Goal: Task Accomplishment & Management: Use online tool/utility

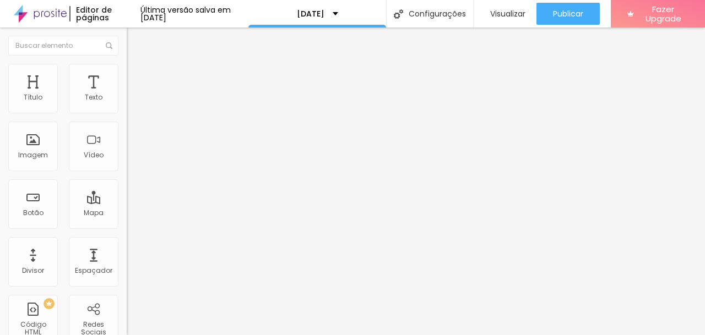
click at [134, 107] on div "Agendamento [DATE]" at bounding box center [190, 102] width 112 height 10
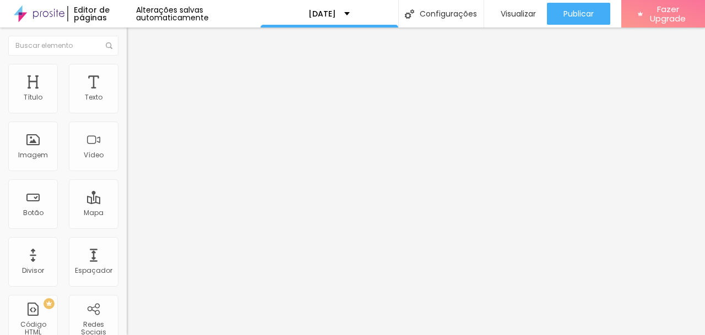
click at [134, 107] on div "Termo de Adesão online" at bounding box center [190, 102] width 112 height 10
click at [134, 107] on div "Perfil IPIMS 2024" at bounding box center [190, 102] width 112 height 10
click at [135, 41] on img "button" at bounding box center [139, 40] width 9 height 9
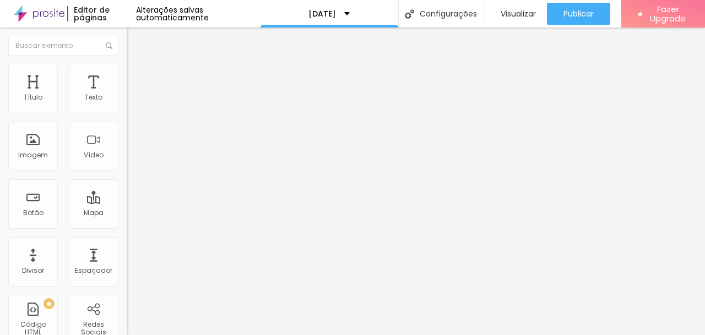
click at [134, 107] on div "Perfil IPIMS 2024" at bounding box center [190, 102] width 112 height 10
click at [134, 107] on div "Pesquisa Pais coc" at bounding box center [190, 102] width 112 height 10
click at [135, 39] on img "button" at bounding box center [139, 40] width 9 height 9
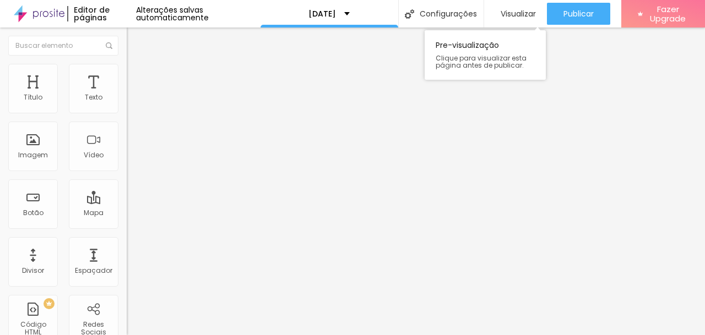
click at [503, 25] on div "Pre-visualização Clique para visualizar esta página antes de publicar." at bounding box center [484, 52] width 121 height 55
click at [515, 14] on span "Visualizar" at bounding box center [517, 13] width 35 height 9
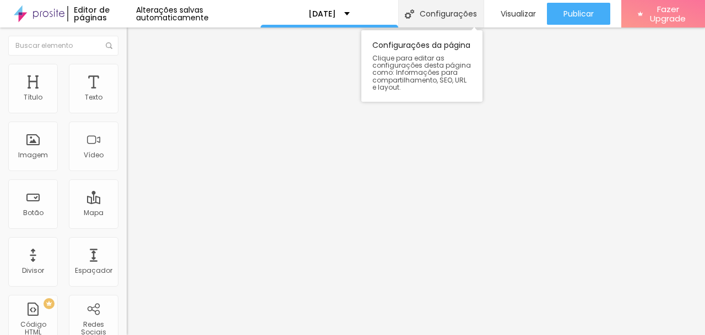
click at [450, 9] on div "Configurações" at bounding box center [440, 14] width 85 height 28
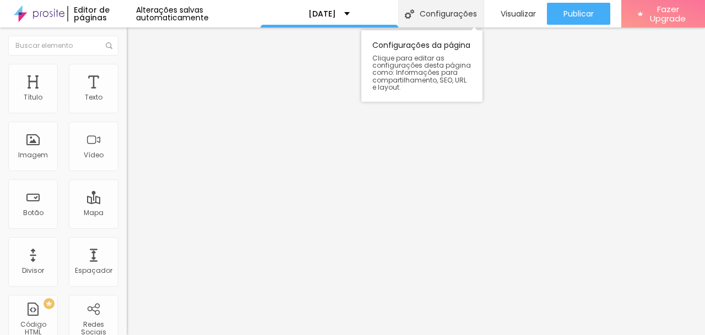
click at [427, 9] on div "Configurações" at bounding box center [440, 14] width 85 height 28
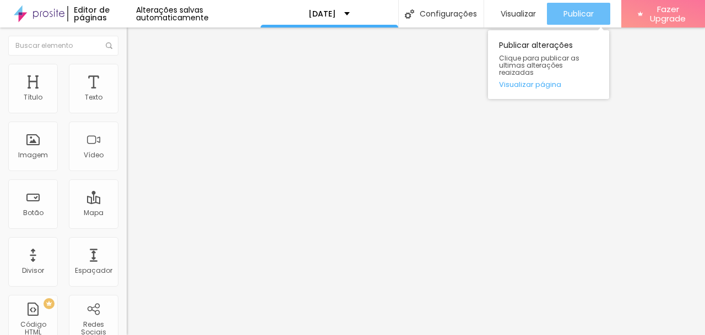
click at [533, 15] on icon "button" at bounding box center [539, 13] width 13 height 13
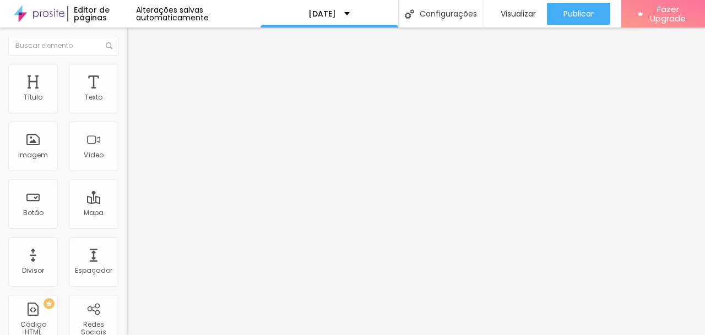
click at [127, 34] on button "Editar Formulário" at bounding box center [190, 40] width 127 height 25
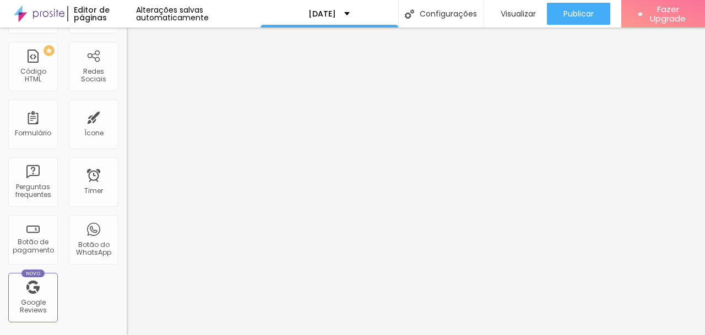
scroll to position [256, 0]
click at [39, 191] on div "Perguntas frequentes" at bounding box center [32, 189] width 43 height 16
click at [39, 124] on div "Formulário" at bounding box center [33, 122] width 50 height 50
click at [28, 181] on div "Perguntas frequentes" at bounding box center [32, 189] width 43 height 16
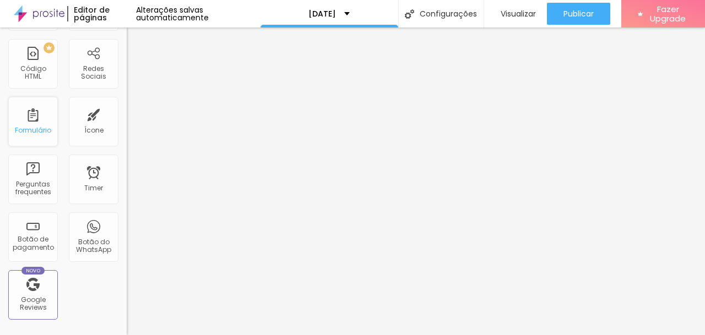
click at [34, 127] on div "Formulário" at bounding box center [33, 131] width 36 height 8
